Goal: Task Accomplishment & Management: Complete application form

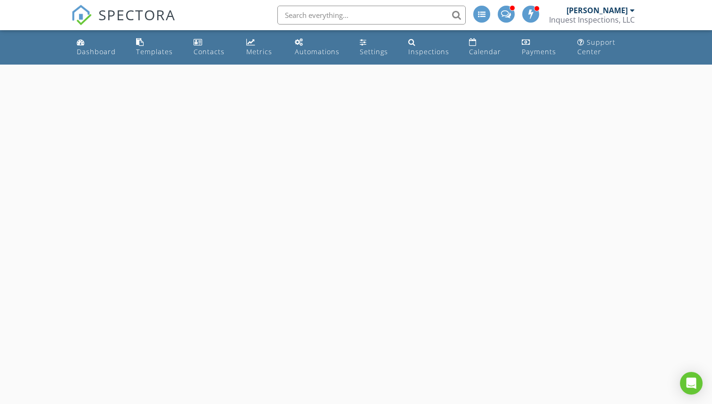
select select "8"
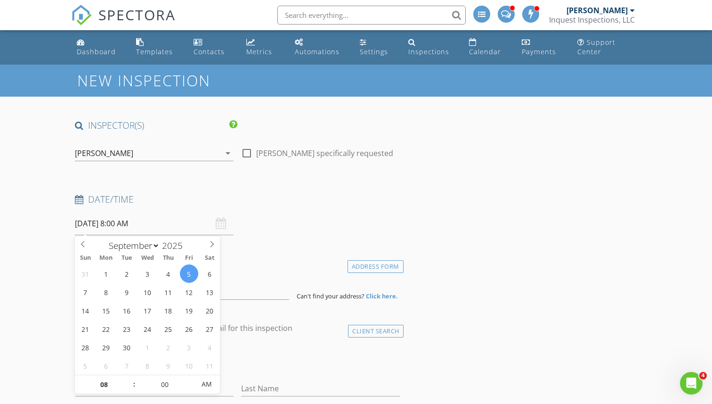
click at [163, 225] on input "09/05/2025 8:00 AM" at bounding box center [154, 223] width 159 height 23
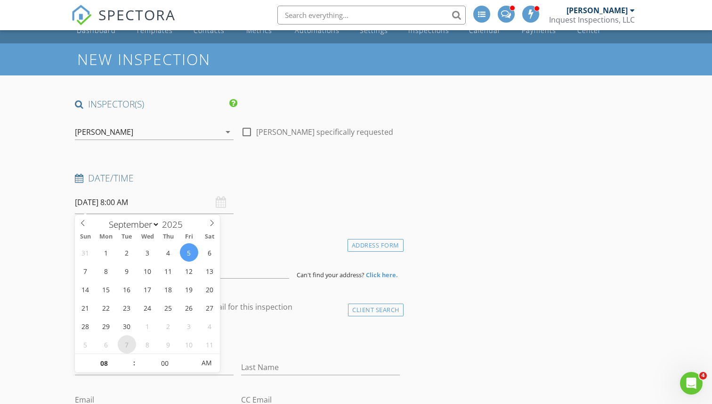
scroll to position [44, 0]
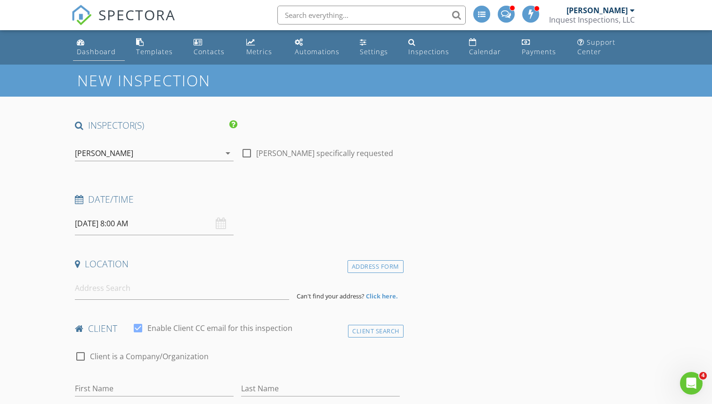
click at [101, 54] on div "Dashboard" at bounding box center [96, 51] width 39 height 9
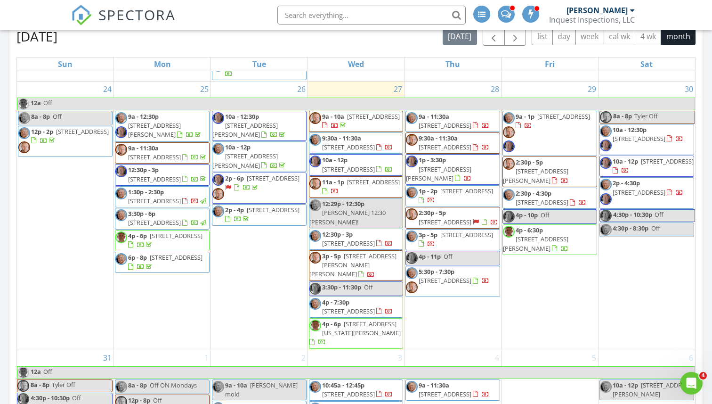
scroll to position [784, 0]
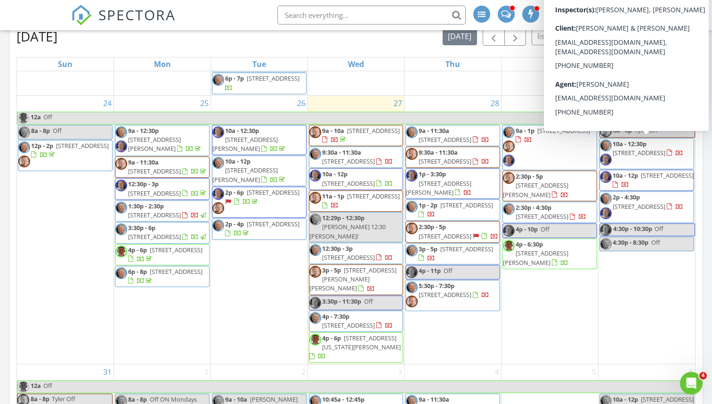
click at [643, 154] on span "8242 S Sandusky Ave, Tulsa 74137" at bounding box center [639, 152] width 53 height 8
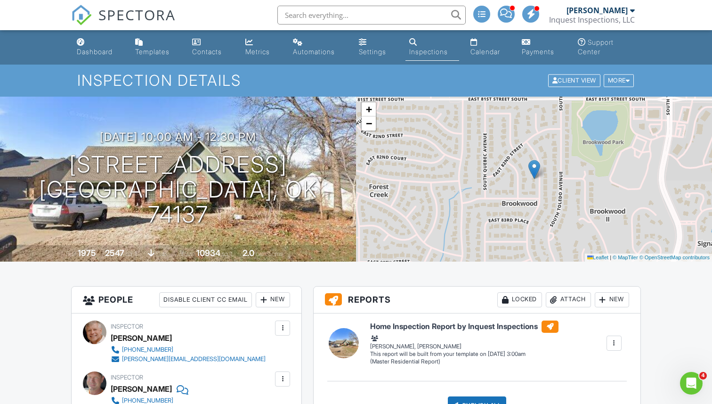
scroll to position [114, 0]
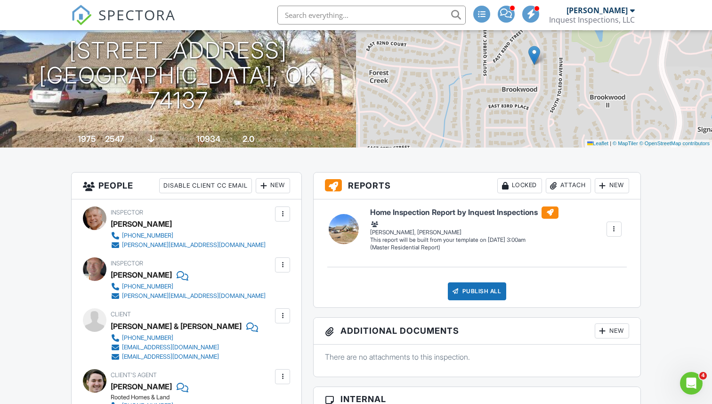
click at [284, 264] on div at bounding box center [282, 264] width 9 height 9
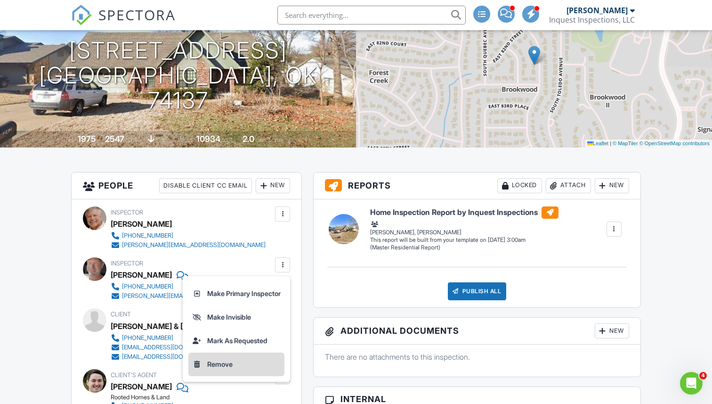
click at [224, 363] on li "Remove" at bounding box center [236, 364] width 96 height 24
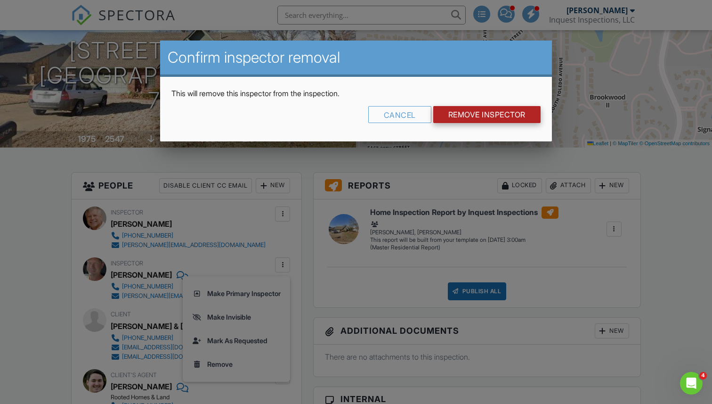
click at [464, 116] on input "Remove Inspector" at bounding box center [487, 114] width 107 height 17
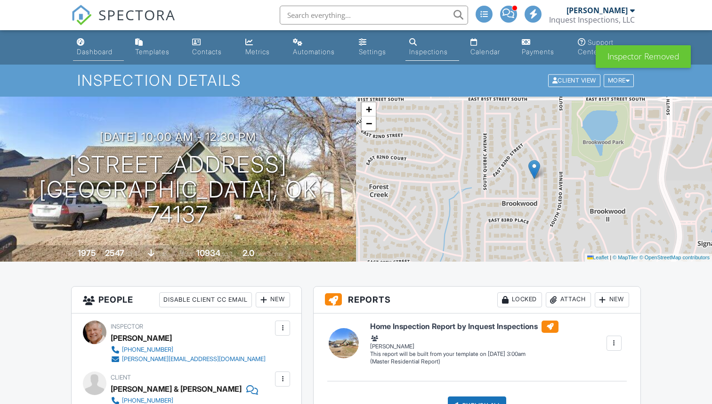
click at [96, 52] on div "Dashboard" at bounding box center [95, 52] width 36 height 8
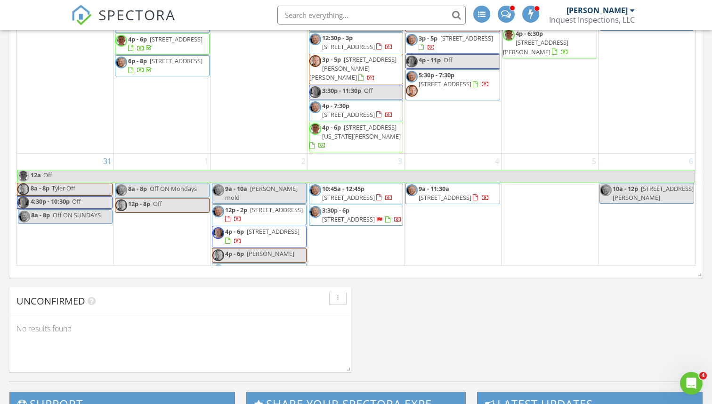
scroll to position [705, 0]
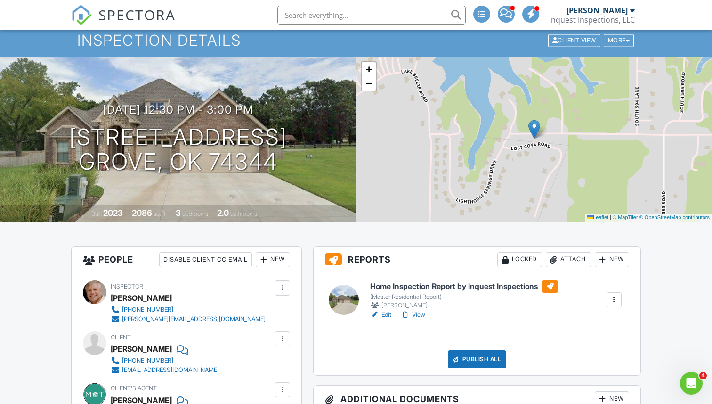
scroll to position [8, 0]
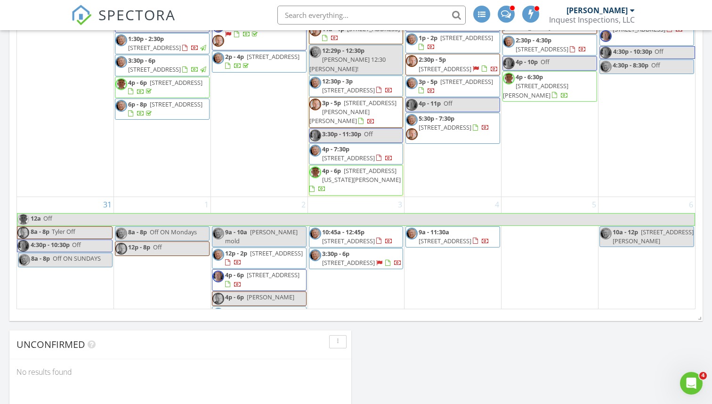
scroll to position [565, 0]
click at [246, 196] on div "2 9a - 10a Angie Cianfrone mold 12p - 2p 512 E Xyler St, Tulsa 74106 4p - 6p 30…" at bounding box center [259, 261] width 97 height 131
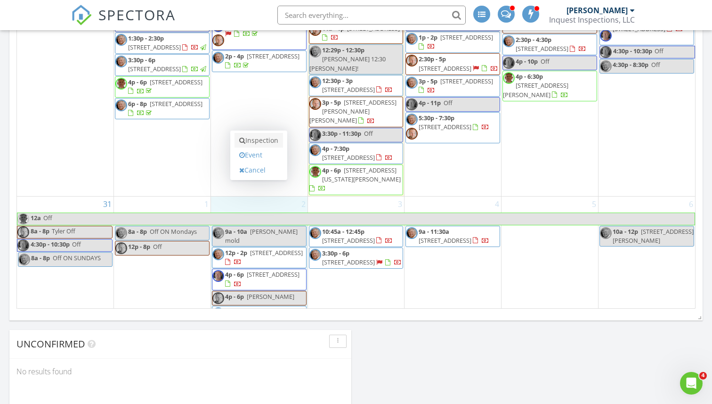
click at [254, 141] on link "Inspection" at bounding box center [259, 140] width 49 height 15
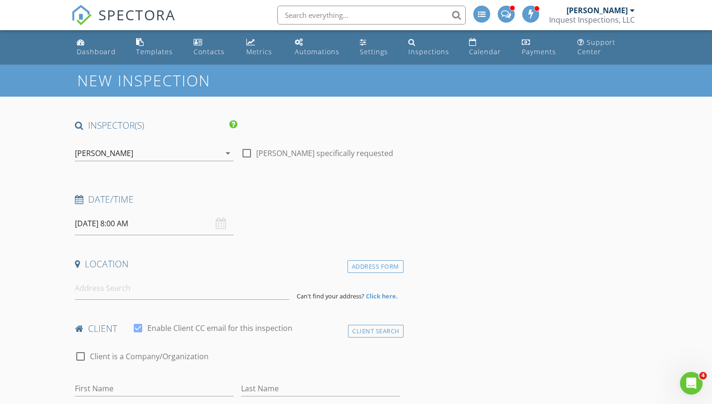
click at [156, 155] on div "[PERSON_NAME]" at bounding box center [148, 153] width 146 height 15
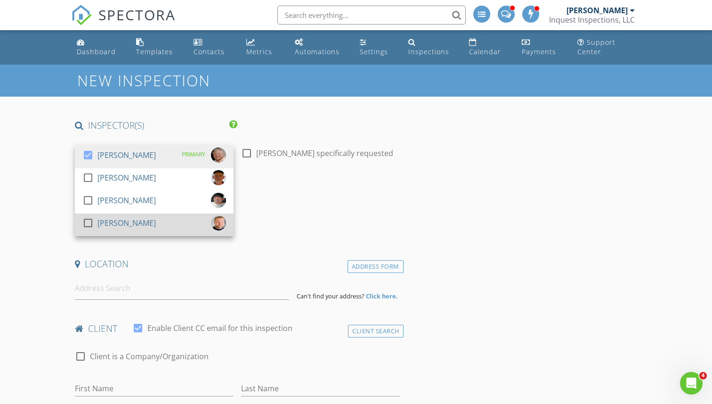
click at [89, 222] on div at bounding box center [88, 223] width 16 height 16
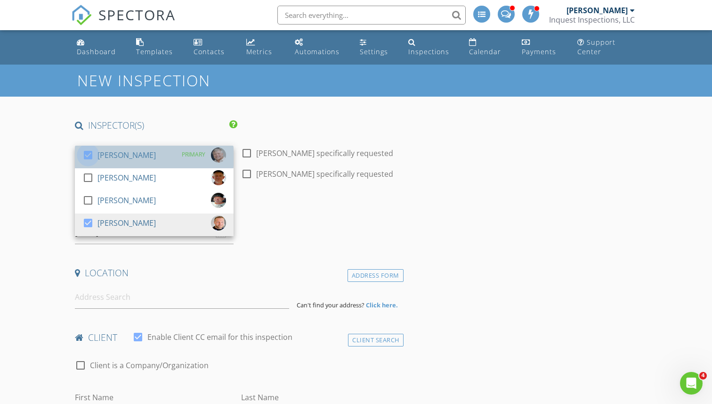
click at [90, 151] on div at bounding box center [88, 155] width 16 height 16
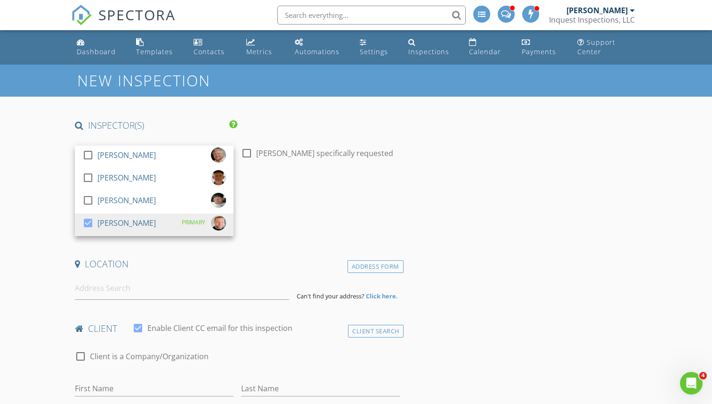
click at [265, 199] on h4 "Date/Time" at bounding box center [237, 199] width 325 height 12
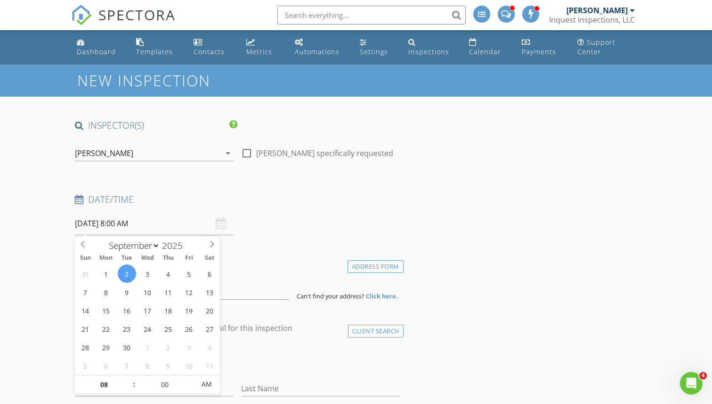
click at [161, 225] on input "09/02/2025 8:00 AM" at bounding box center [154, 223] width 159 height 23
click at [107, 379] on input "08" at bounding box center [104, 384] width 58 height 19
type input "11"
type input "09/02/2025 11:00 AM"
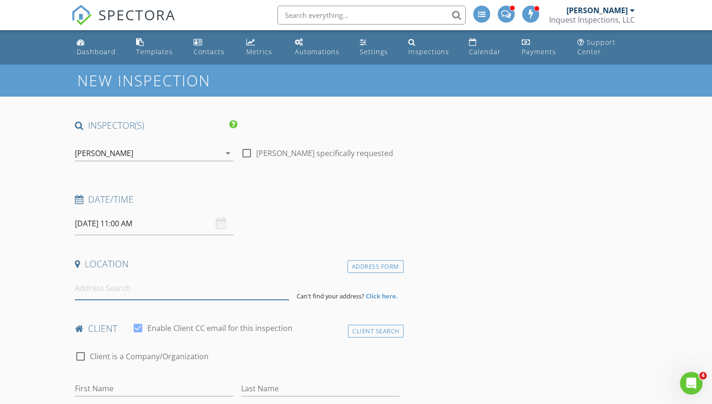
click at [234, 277] on input at bounding box center [182, 288] width 214 height 23
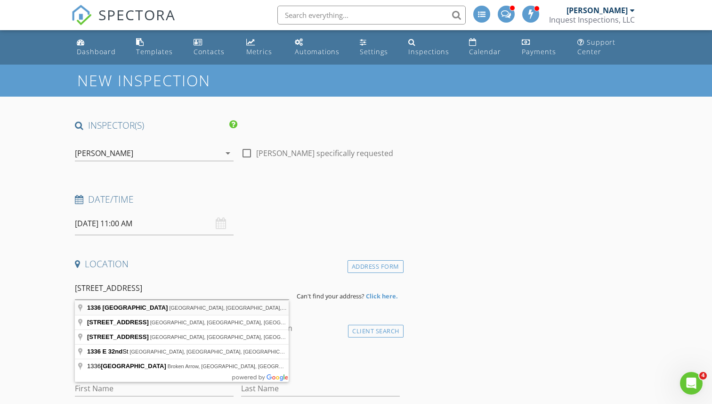
type input "1336 East 32nd Place, Tulsa, OK, USA"
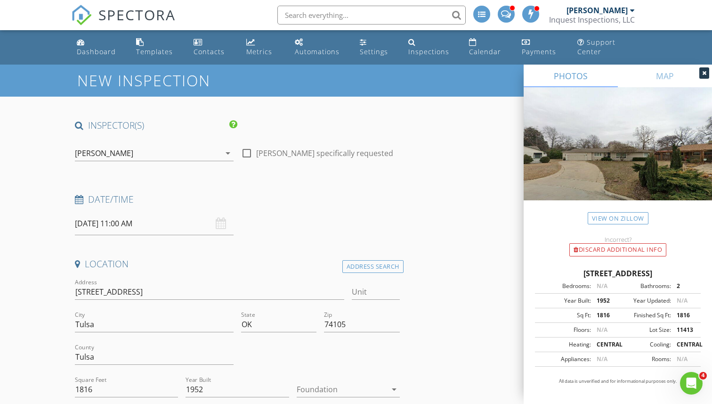
scroll to position [112, 0]
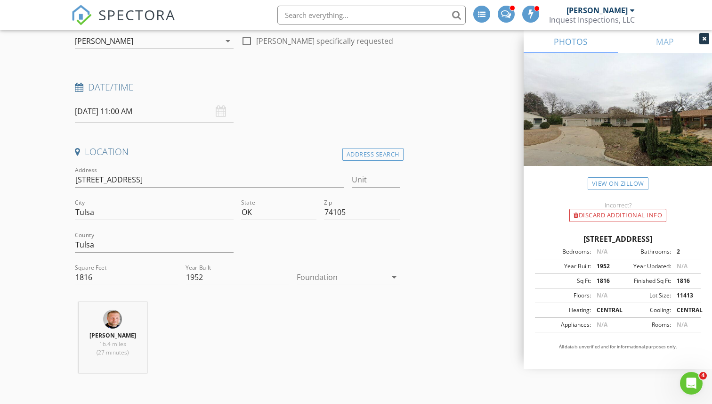
click at [326, 275] on div at bounding box center [342, 277] width 90 height 15
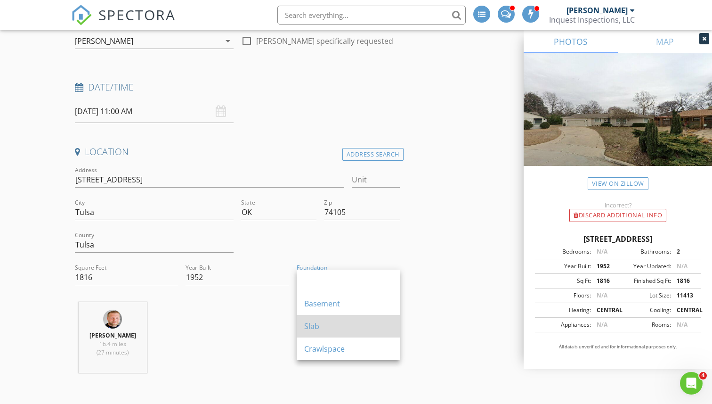
click at [337, 321] on div "Slab" at bounding box center [348, 325] width 88 height 11
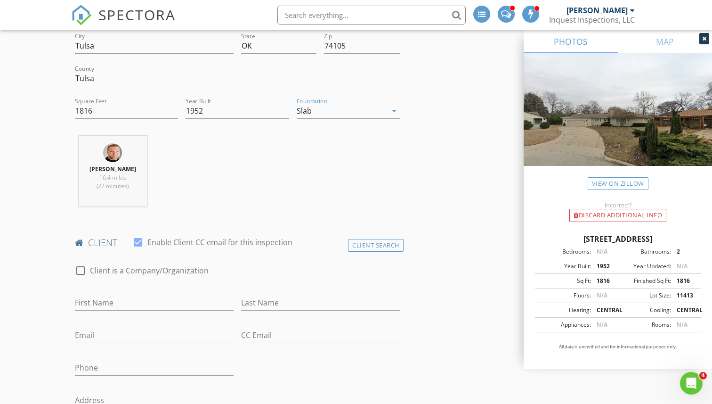
scroll to position [335, 0]
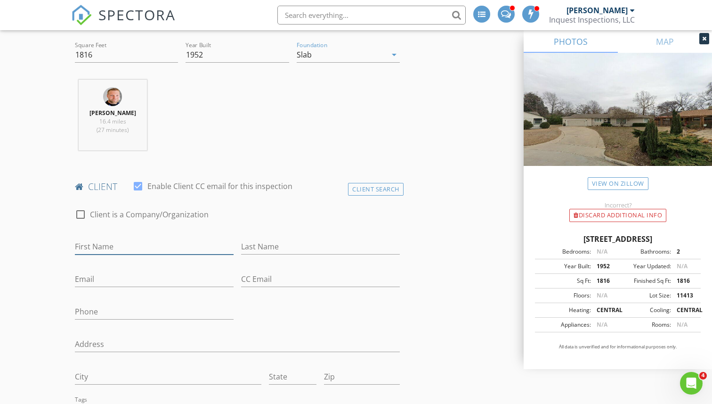
click at [154, 250] on input "First Name" at bounding box center [154, 247] width 159 height 16
type input "Tracey"
type input "Padek"
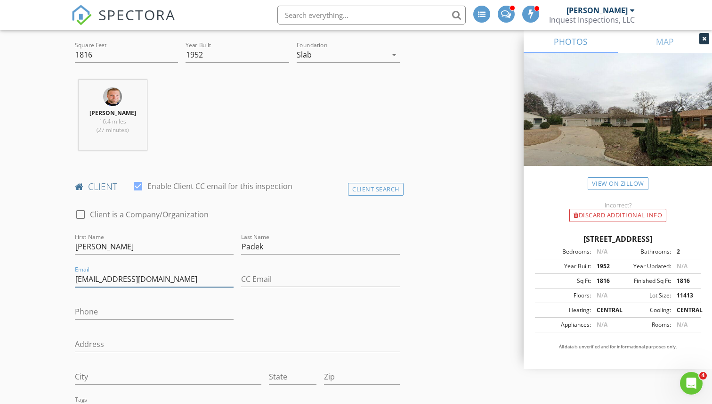
type input "tpadek@aol.com"
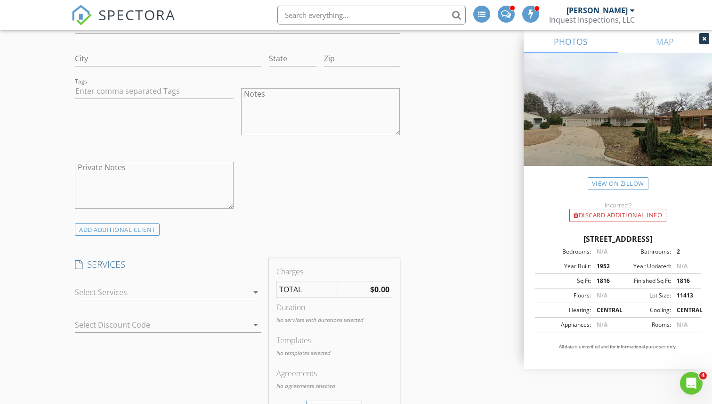
scroll to position [675, 0]
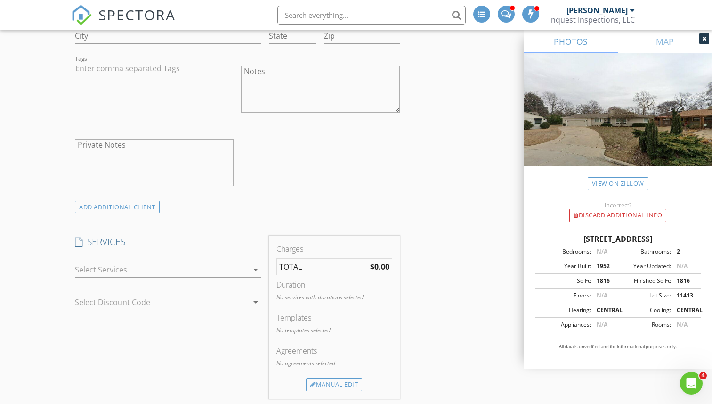
type input "918-260-8141"
click at [248, 269] on div "arrow_drop_down" at bounding box center [254, 269] width 13 height 11
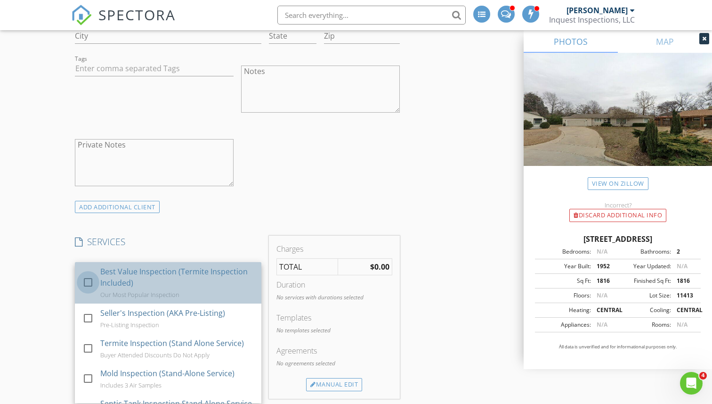
click at [85, 282] on div at bounding box center [88, 282] width 16 height 16
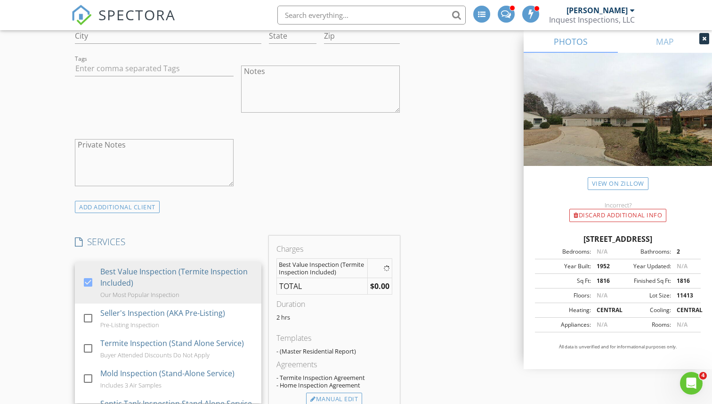
click at [45, 293] on div "New Inspection INSPECTOR(S) check_box_outline_blank Todd Willis check_box_outli…" at bounding box center [356, 406] width 712 height 2035
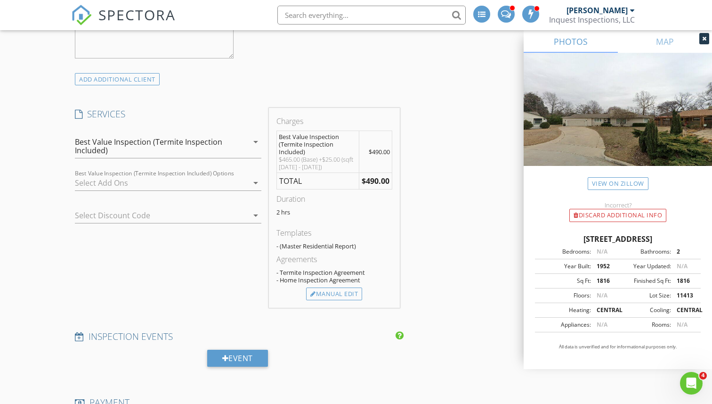
scroll to position [831, 0]
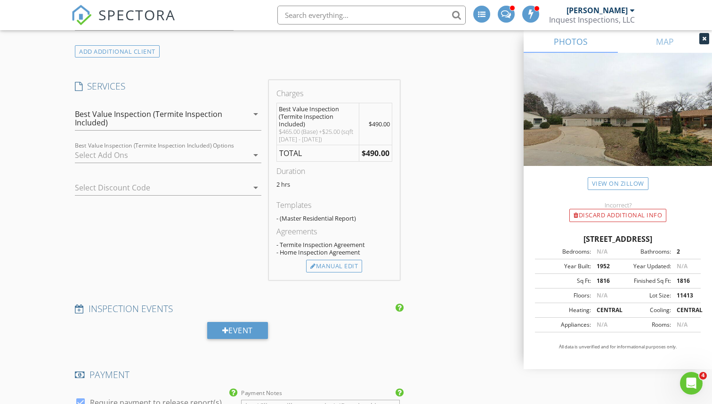
click at [243, 155] on div at bounding box center [161, 154] width 173 height 15
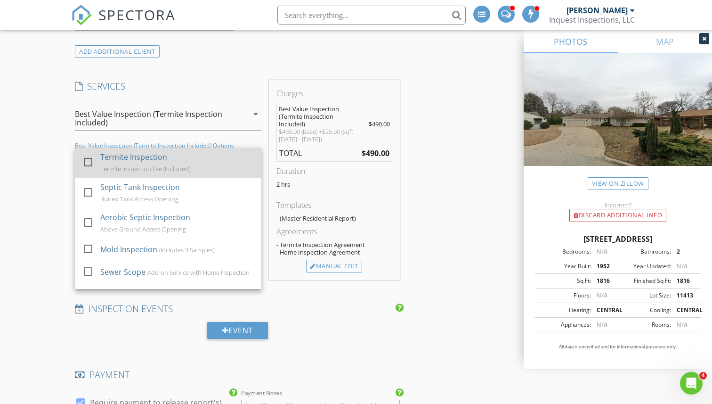
click at [84, 164] on div at bounding box center [88, 162] width 16 height 16
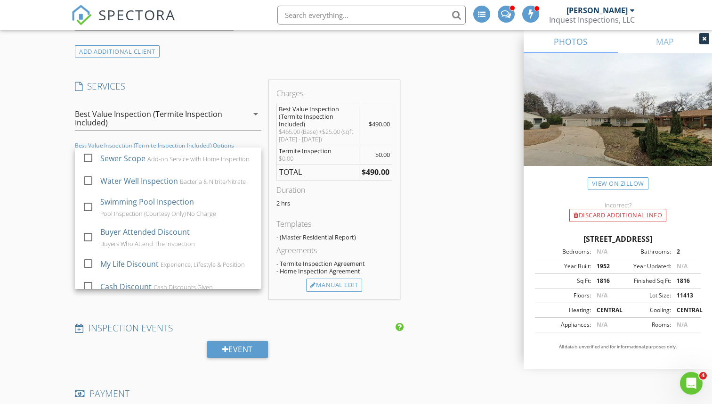
scroll to position [175, 0]
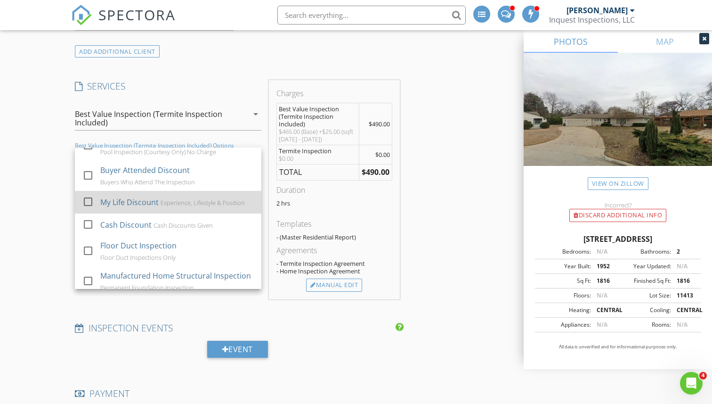
click at [88, 204] on div at bounding box center [88, 202] width 16 height 16
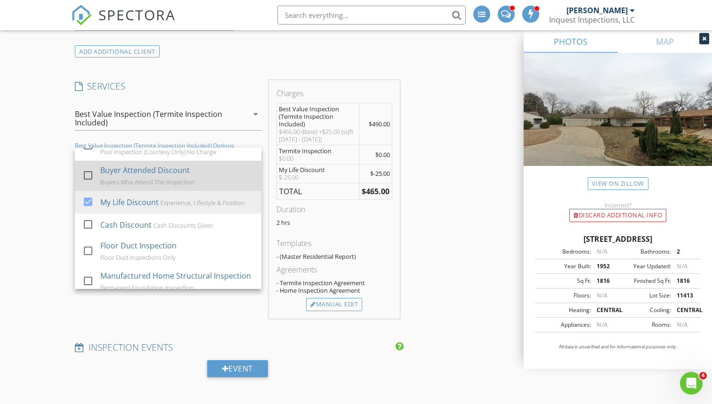
click at [85, 172] on div at bounding box center [88, 175] width 16 height 16
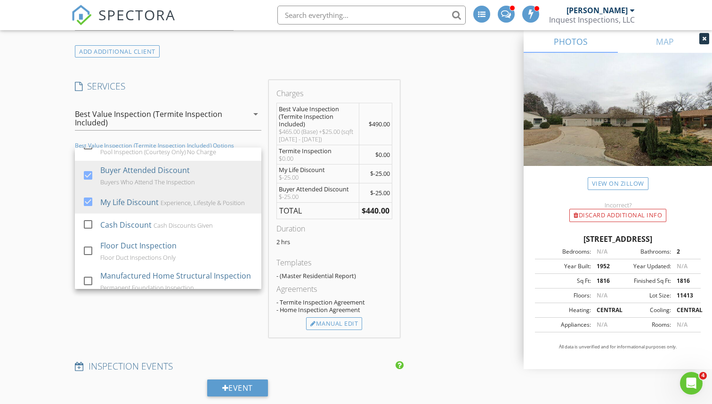
click at [67, 186] on div "New Inspection INSPECTOR(S) check_box_outline_blank Todd Willis check_box_outli…" at bounding box center [356, 291] width 712 height 2115
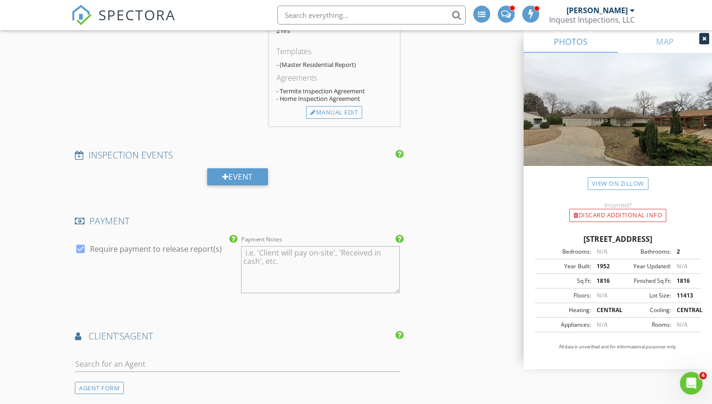
scroll to position [1229, 0]
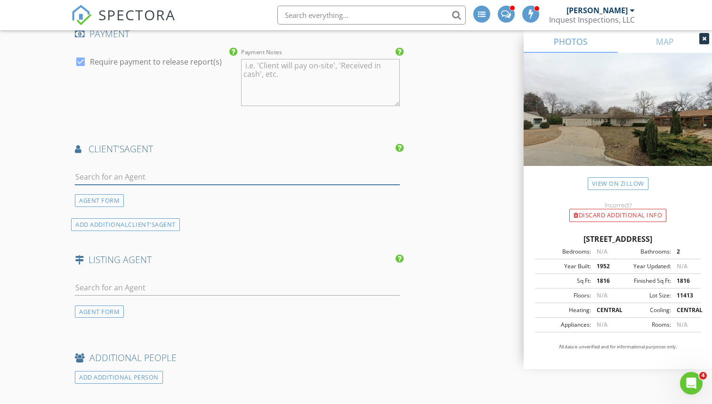
click at [180, 179] on input "text" at bounding box center [237, 177] width 325 height 16
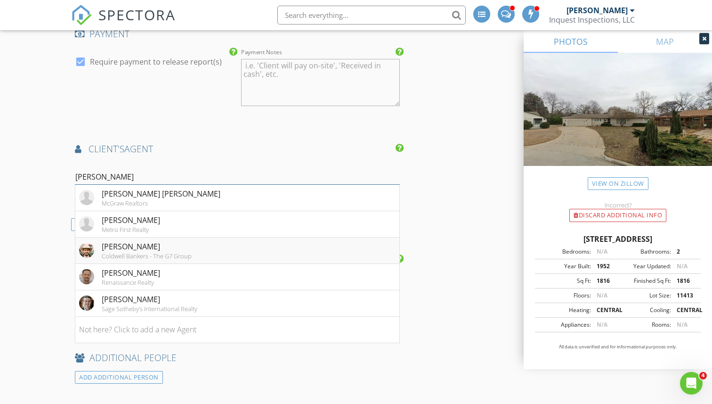
type input "Matt R"
click at [167, 249] on div "Matt Ritchie" at bounding box center [147, 246] width 90 height 11
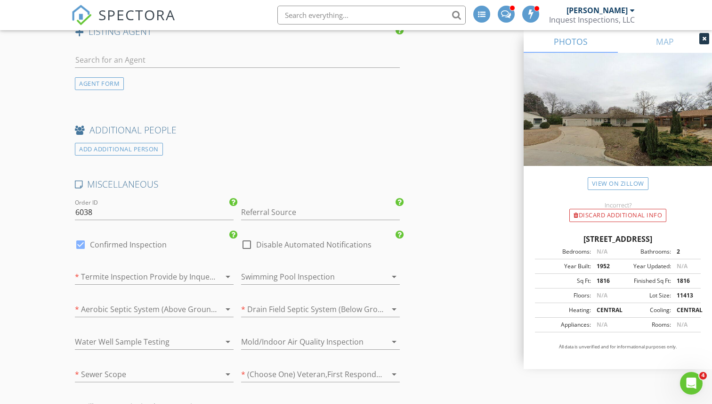
scroll to position [1708, 0]
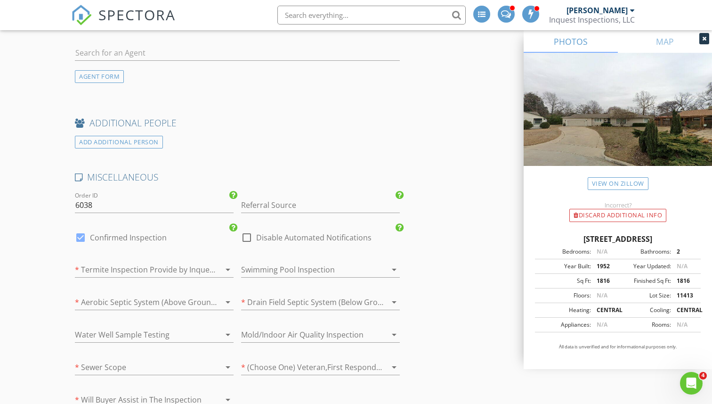
click at [286, 195] on div "Referral Source" at bounding box center [320, 207] width 159 height 31
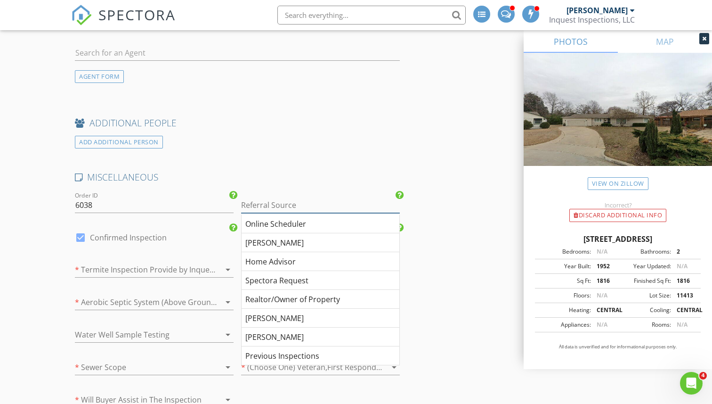
click at [278, 200] on input "Referral Source" at bounding box center [320, 205] width 159 height 16
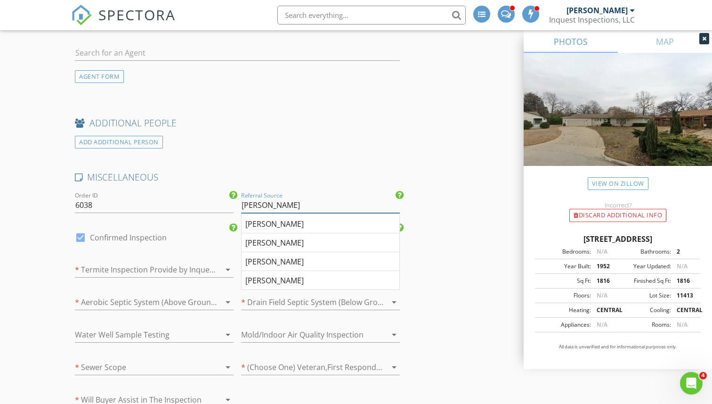
type input "Matt Ritchie"
click at [219, 272] on div at bounding box center [214, 269] width 11 height 11
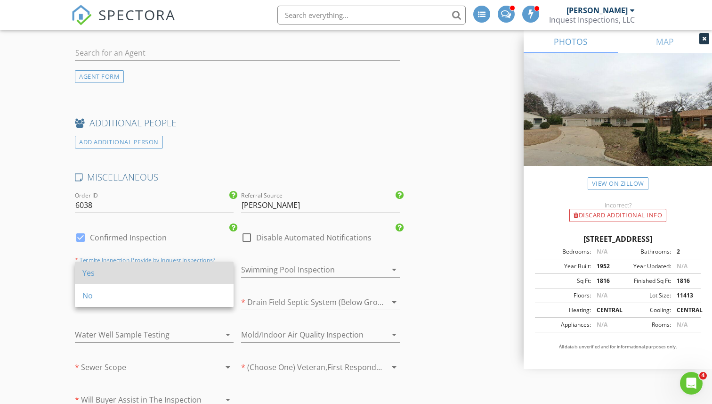
click at [184, 280] on div "Yes" at bounding box center [154, 273] width 144 height 23
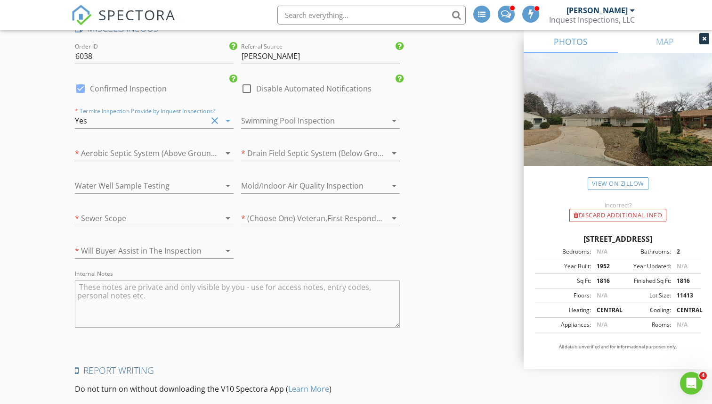
scroll to position [1895, 0]
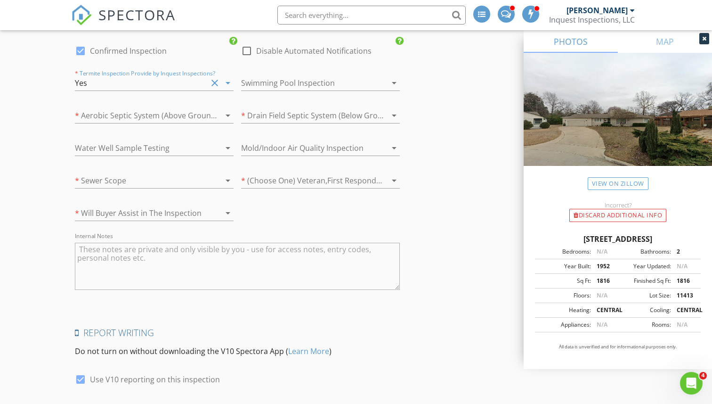
click at [309, 118] on div at bounding box center [307, 115] width 132 height 15
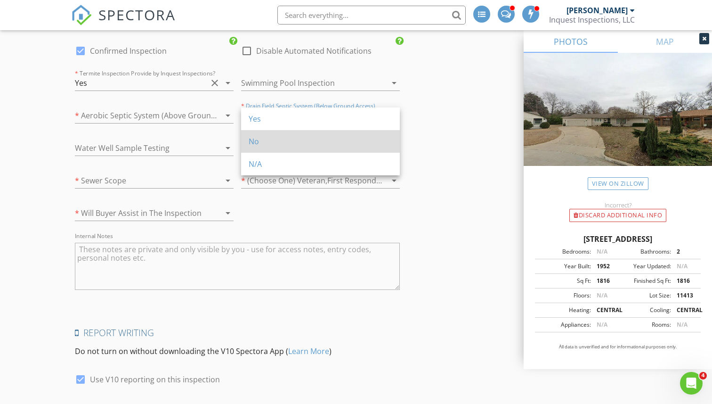
click at [303, 139] on div "No" at bounding box center [321, 141] width 144 height 11
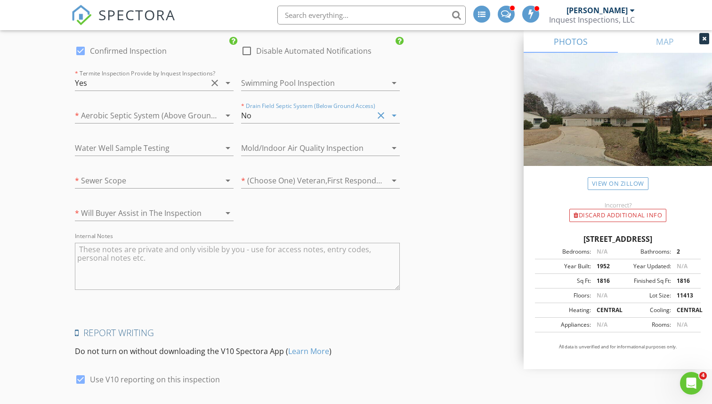
click at [225, 114] on icon "arrow_drop_down" at bounding box center [227, 115] width 11 height 11
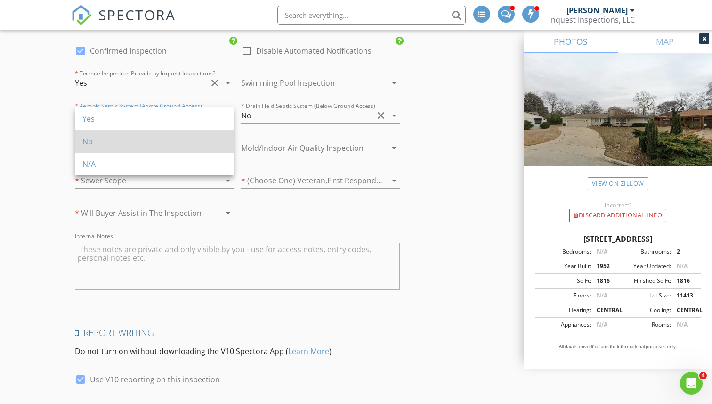
click at [205, 139] on div "No" at bounding box center [154, 141] width 144 height 11
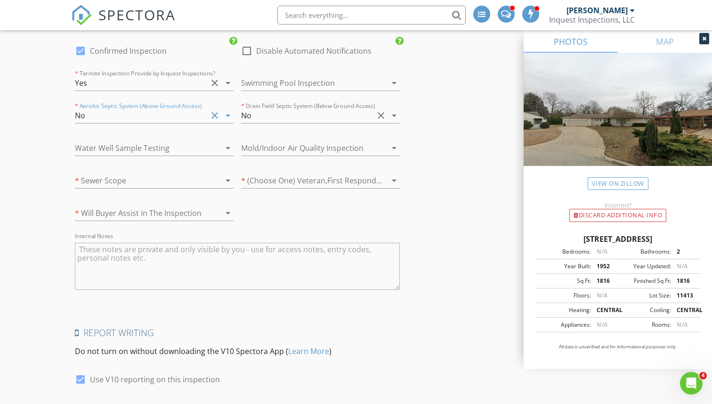
click at [304, 177] on div at bounding box center [307, 180] width 132 height 15
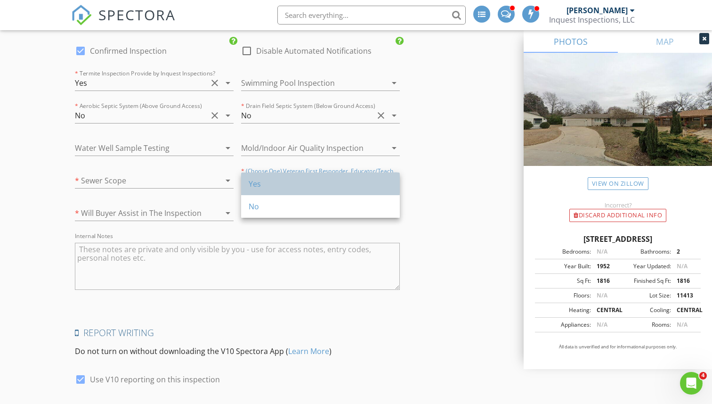
click at [300, 180] on div "Yes" at bounding box center [321, 183] width 144 height 11
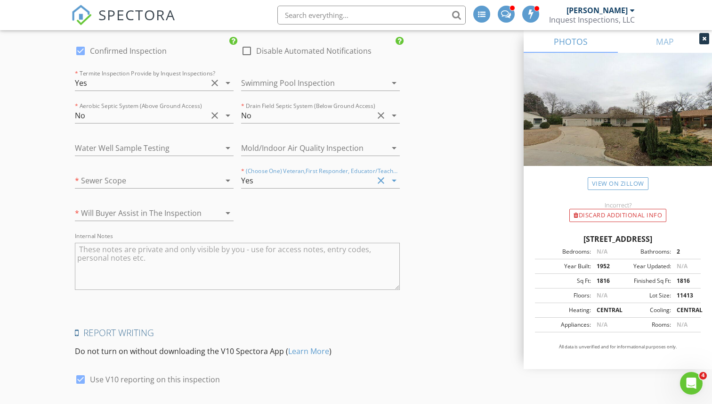
click at [205, 179] on div at bounding box center [141, 180] width 132 height 15
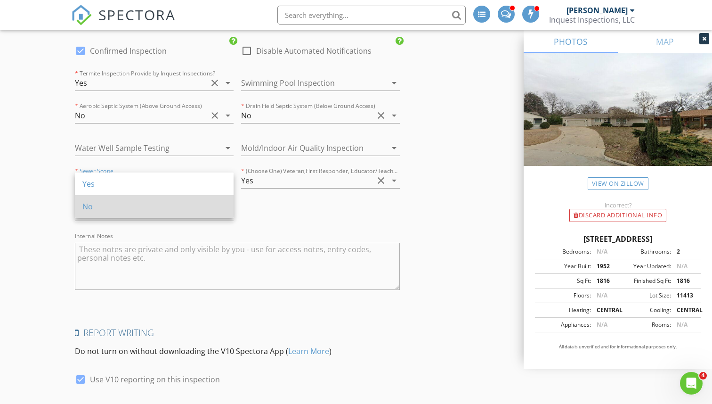
click at [198, 200] on div "No" at bounding box center [154, 206] width 144 height 23
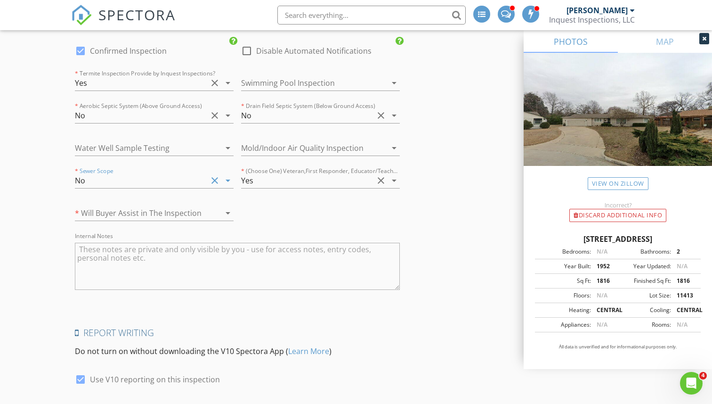
click at [197, 211] on div at bounding box center [141, 212] width 132 height 15
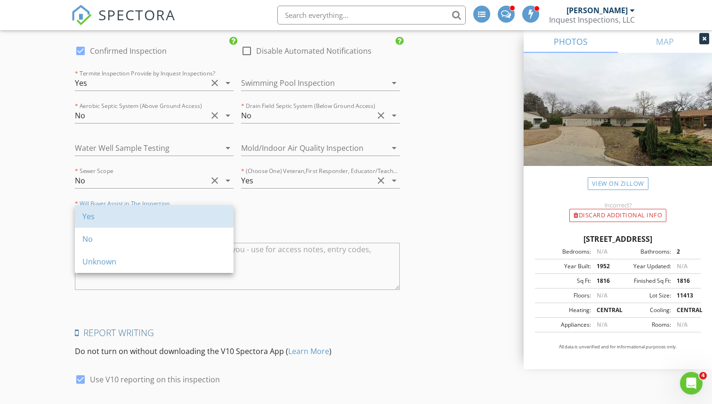
click at [197, 211] on div "Yes" at bounding box center [154, 216] width 144 height 11
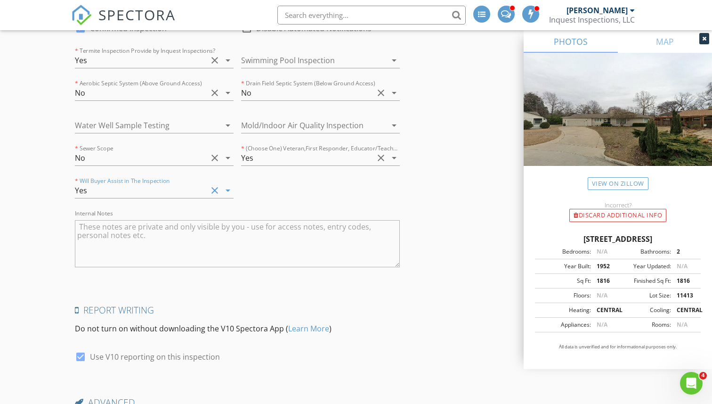
scroll to position [2019, 0]
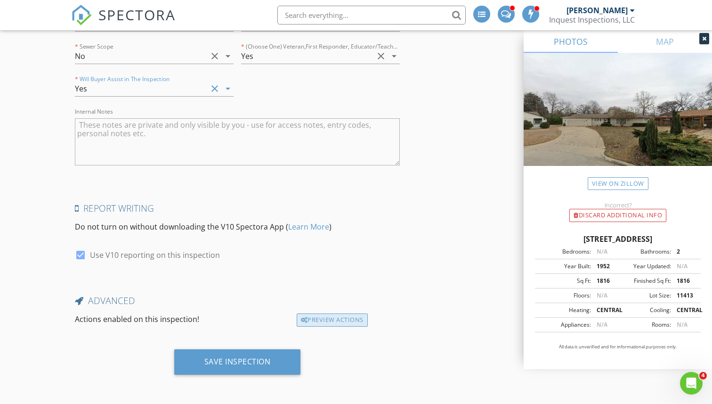
click at [329, 321] on div "Preview Actions" at bounding box center [332, 319] width 71 height 13
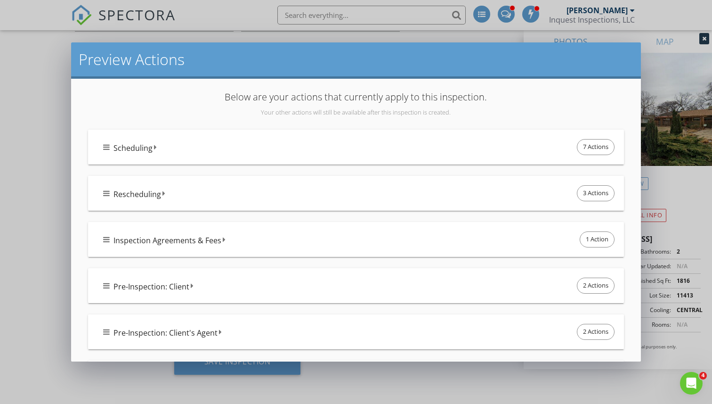
click at [208, 146] on div "Scheduling 7 Actions" at bounding box center [360, 147] width 514 height 20
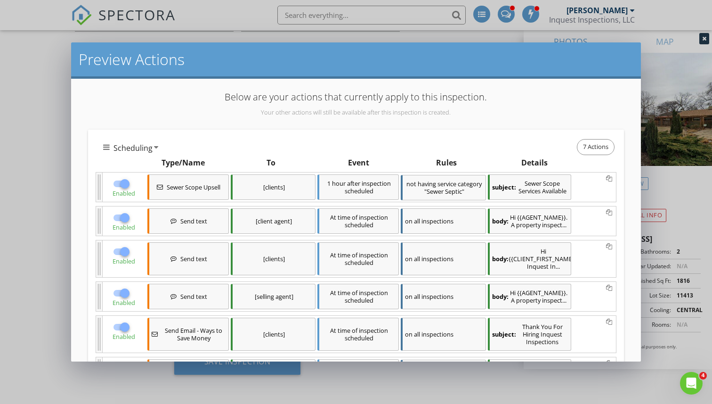
click at [123, 179] on div at bounding box center [125, 184] width 16 height 16
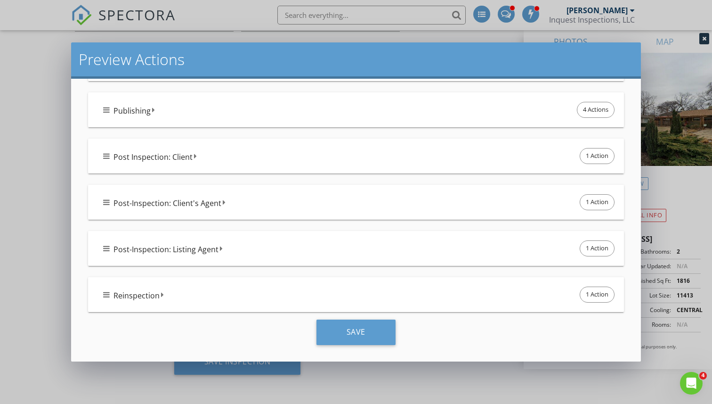
scroll to position [630, 0]
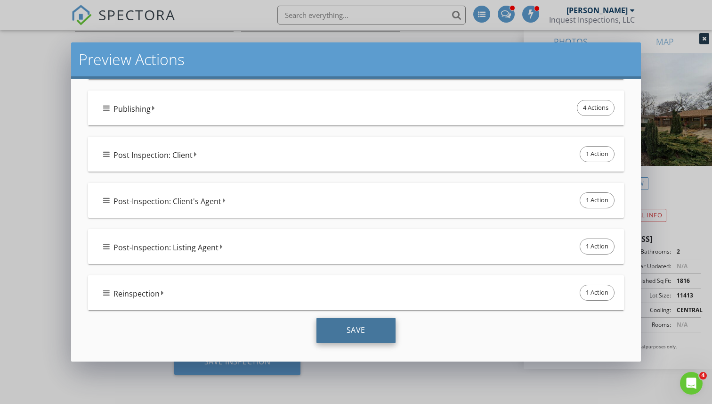
click at [350, 323] on div "Save" at bounding box center [356, 330] width 79 height 25
checkbox input "true"
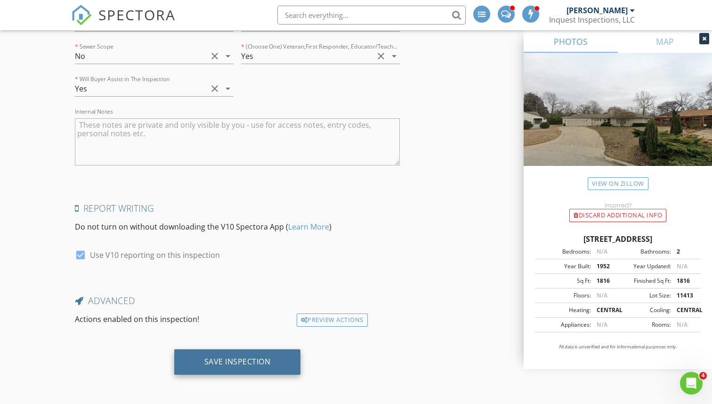
click at [226, 358] on div "Save Inspection" at bounding box center [238, 361] width 66 height 9
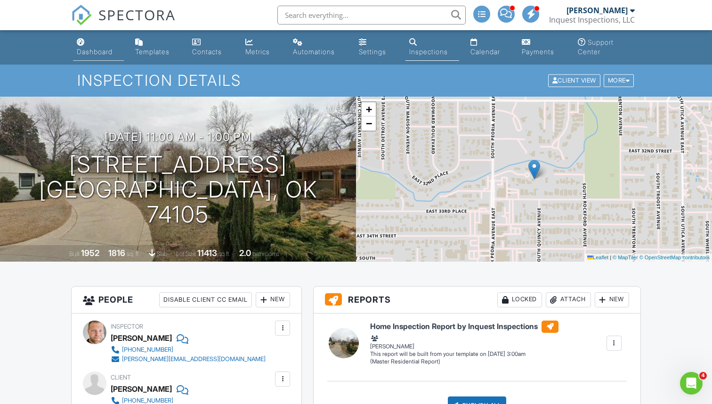
click at [98, 56] on link "Dashboard" at bounding box center [98, 47] width 51 height 27
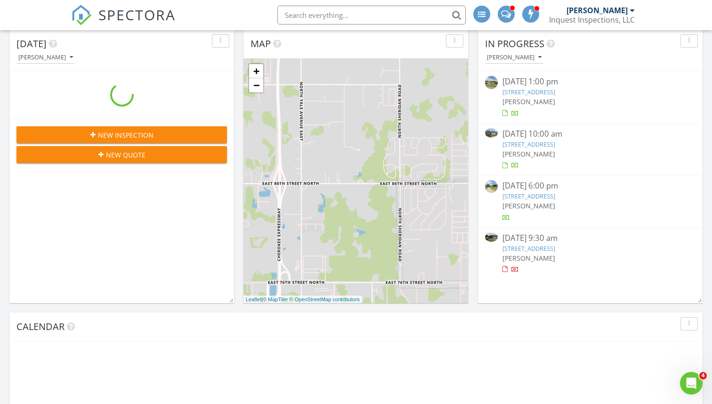
scroll to position [255, 0]
